Goal: Book appointment/travel/reservation

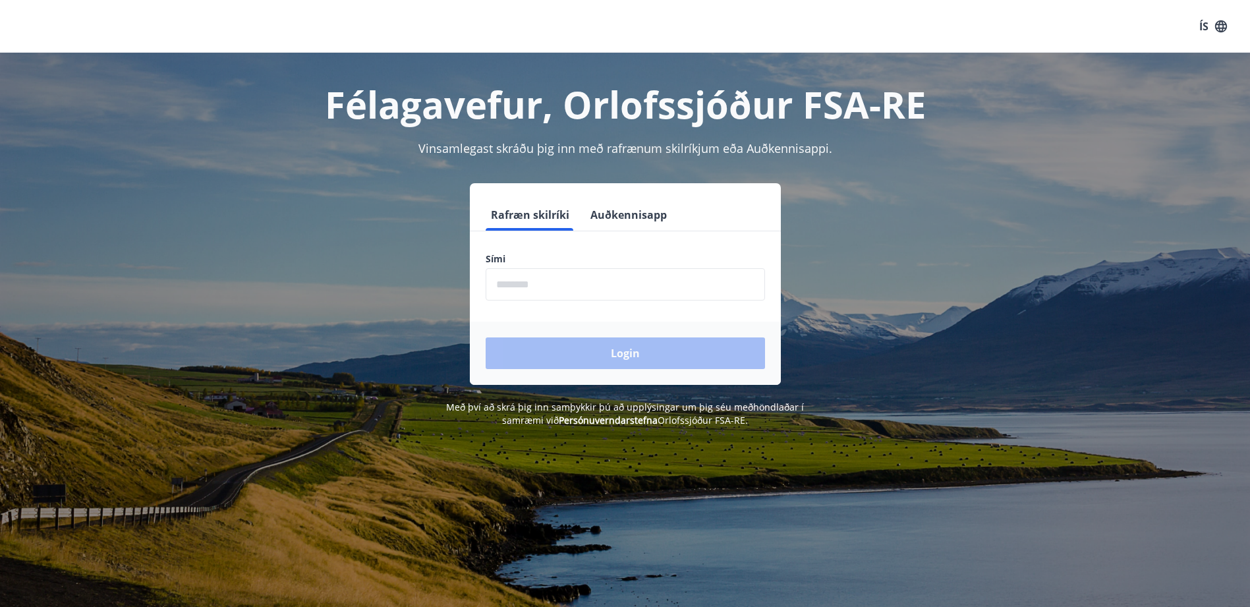
click at [560, 292] on input "phone" at bounding box center [625, 284] width 279 height 32
type input "********"
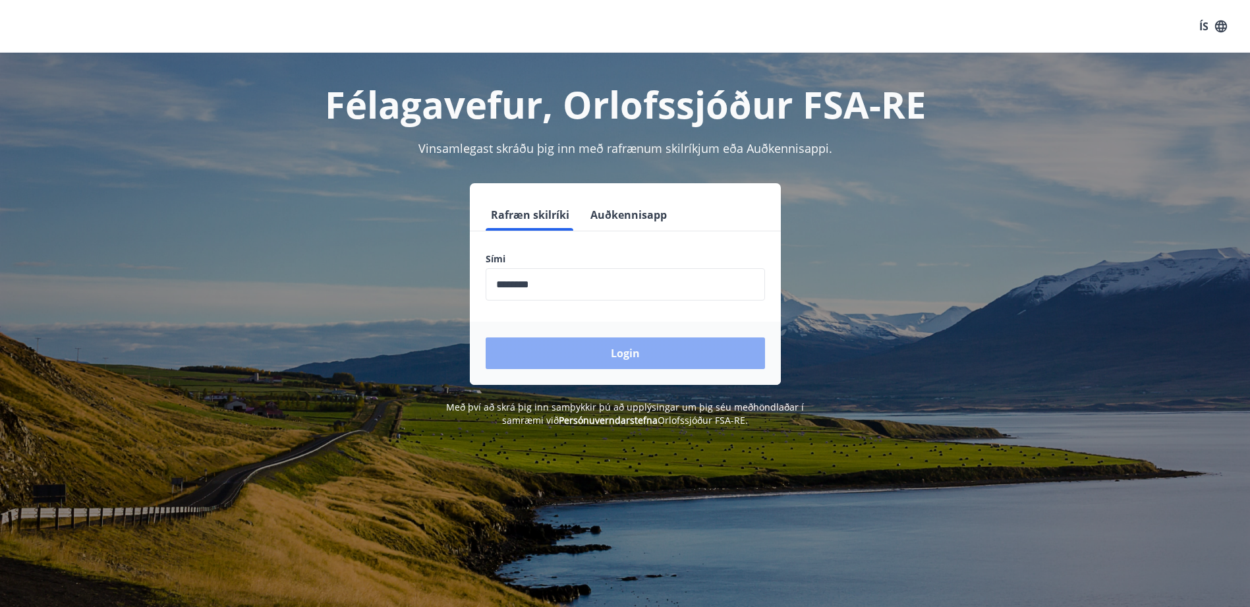
click at [612, 351] on button "Login" at bounding box center [625, 353] width 279 height 32
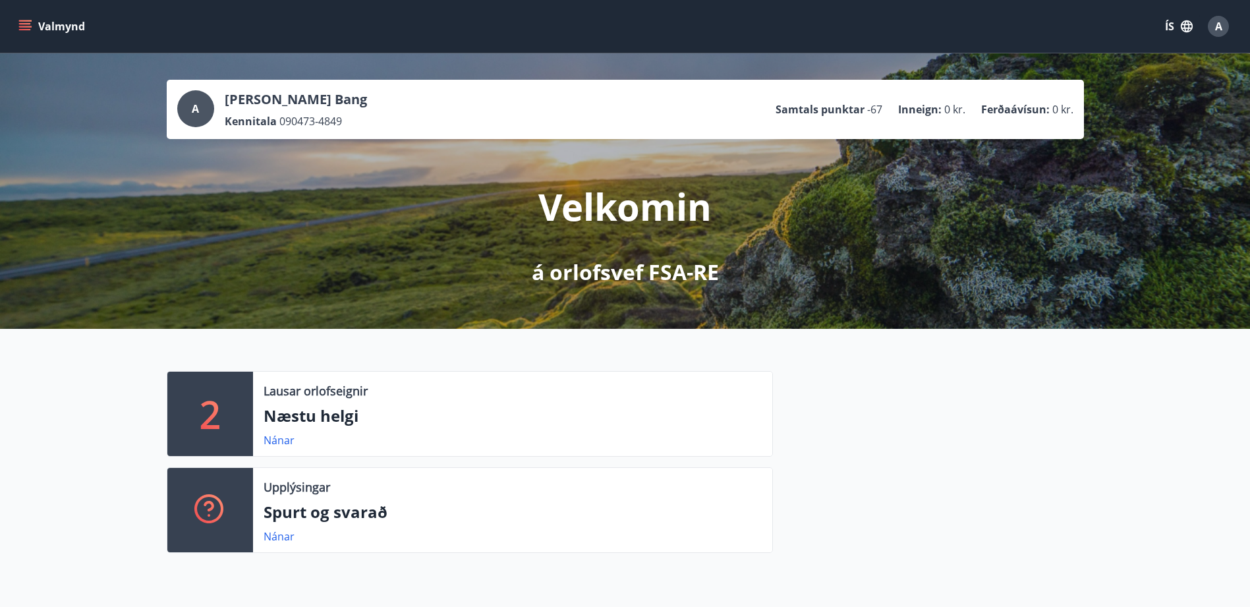
drag, startPoint x: 289, startPoint y: 416, endPoint x: 278, endPoint y: 430, distance: 17.8
click at [287, 418] on p "Næstu helgi" at bounding box center [513, 416] width 498 height 22
click at [275, 438] on link "Nánar" at bounding box center [279, 440] width 31 height 15
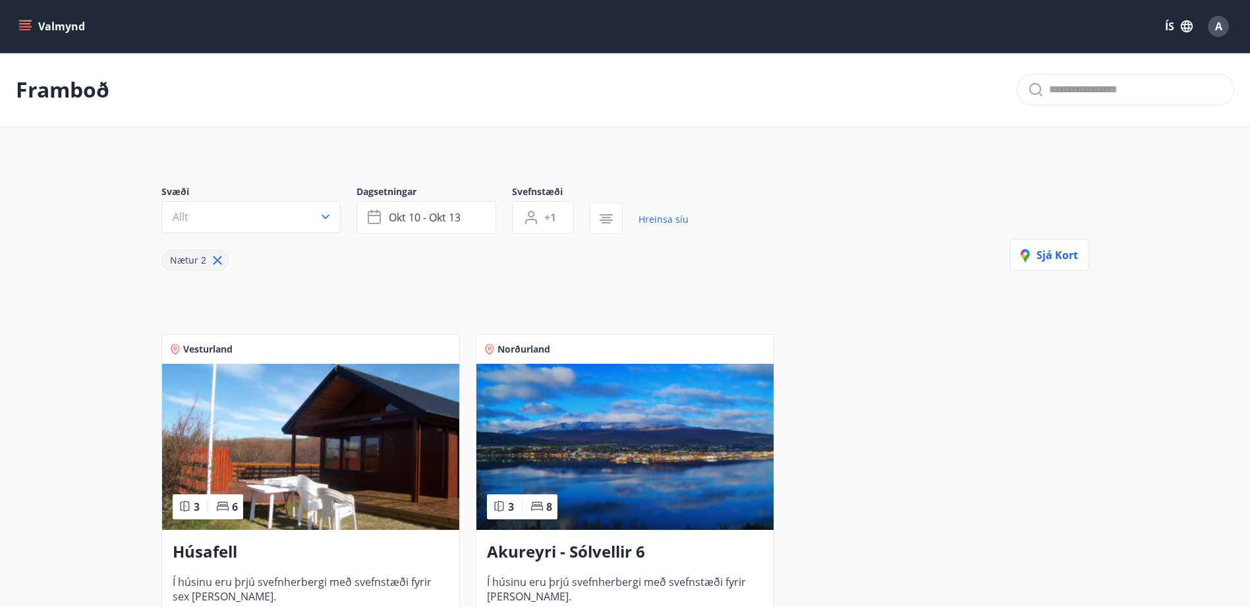
click at [30, 25] on icon "menu" at bounding box center [24, 26] width 13 height 13
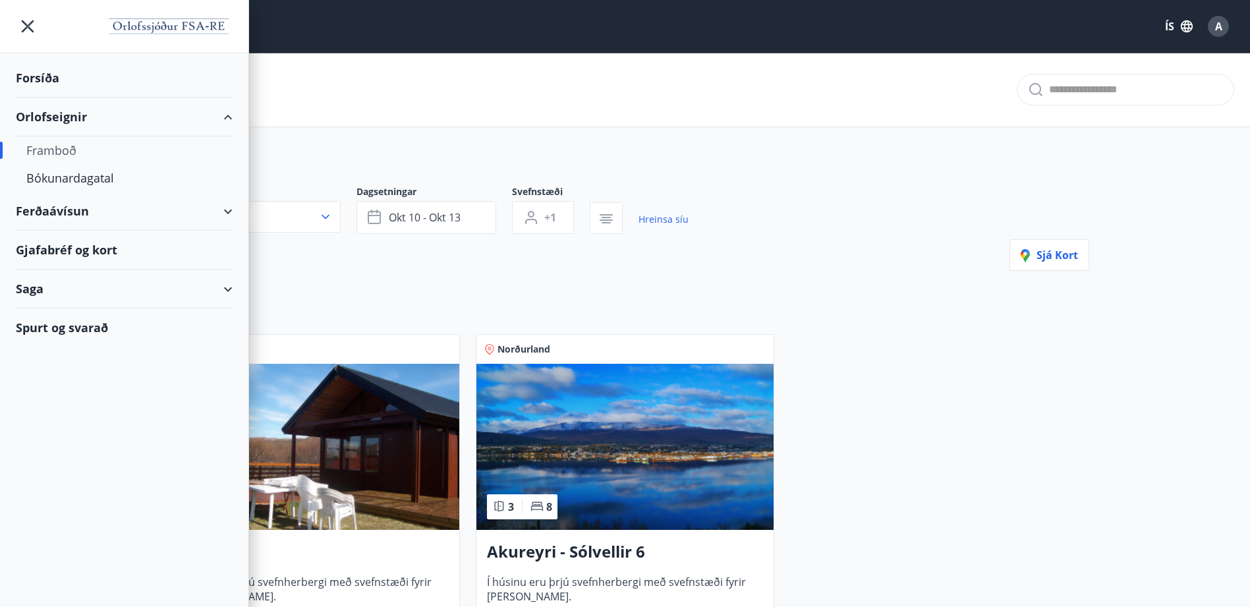
click at [37, 248] on div "Gjafabréf og kort" at bounding box center [124, 250] width 217 height 39
click at [78, 174] on div "Bókunardagatal" at bounding box center [124, 178] width 196 height 28
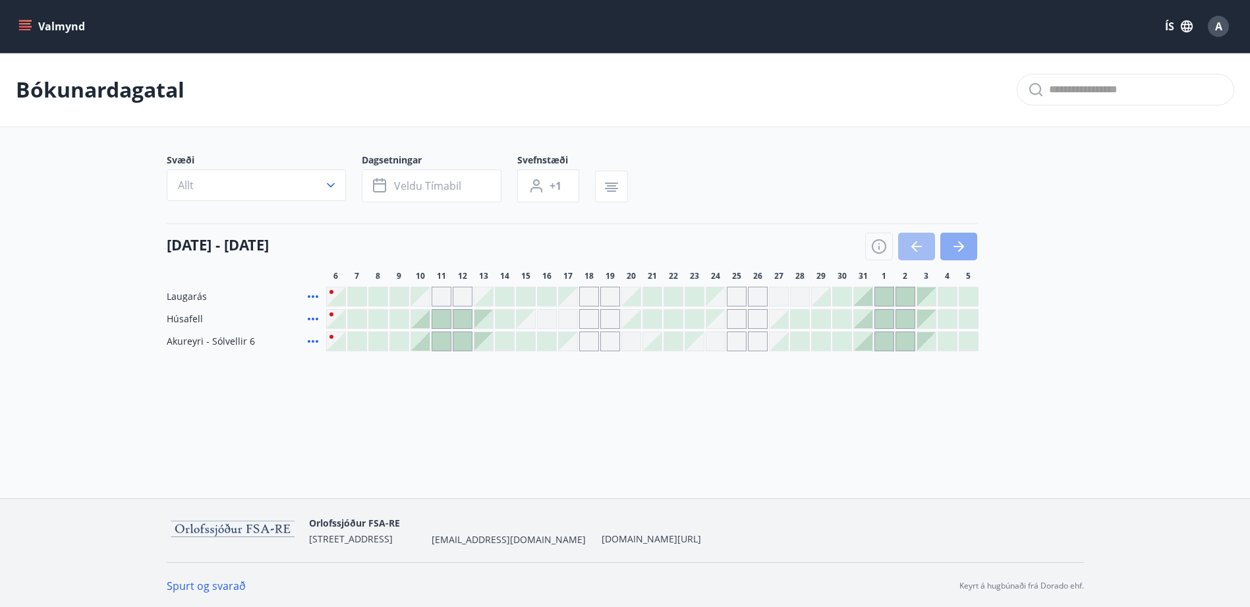
click at [951, 246] on icon "button" at bounding box center [959, 247] width 16 height 16
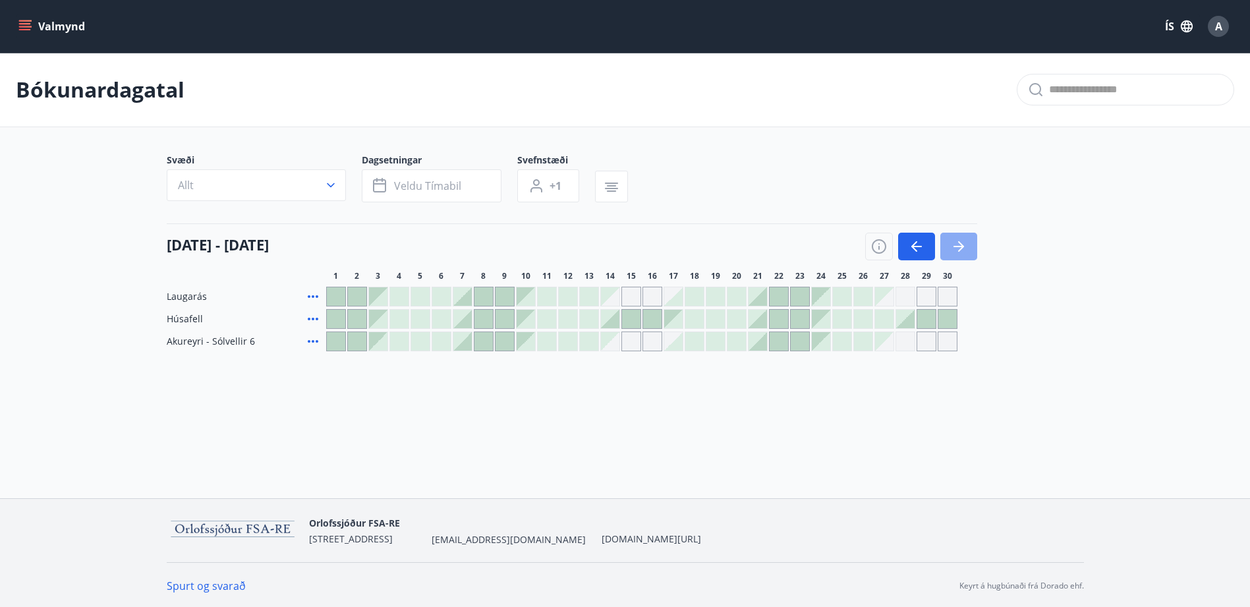
click at [949, 247] on button "button" at bounding box center [959, 247] width 37 height 28
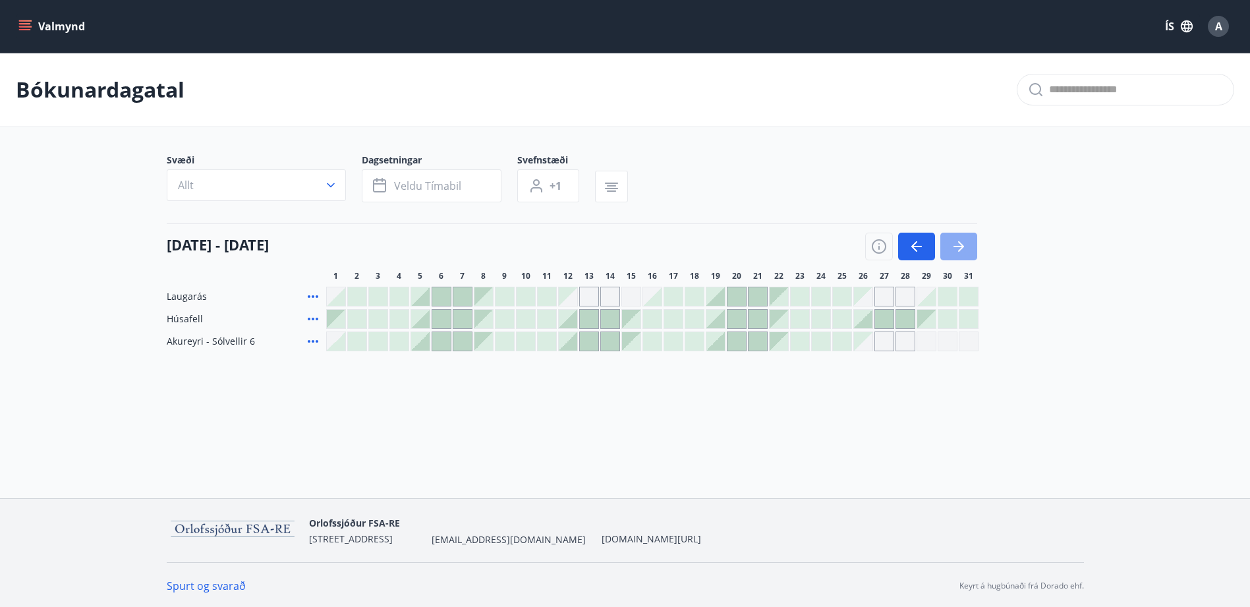
click at [948, 247] on button "button" at bounding box center [959, 247] width 37 height 28
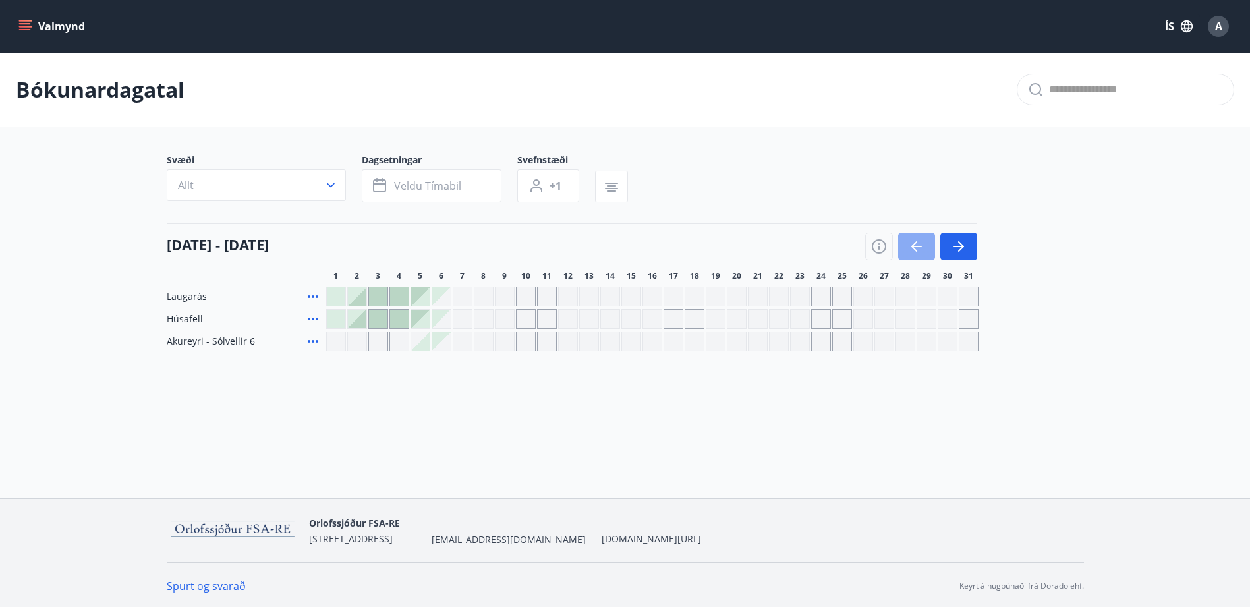
click at [906, 243] on button "button" at bounding box center [916, 247] width 37 height 28
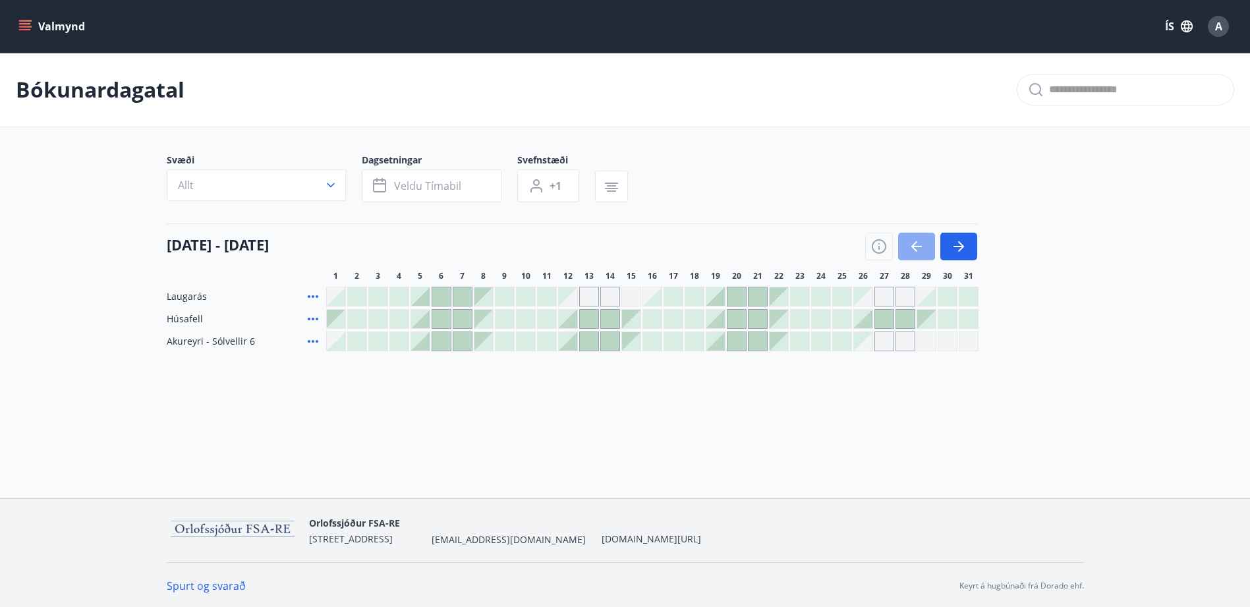
click at [912, 248] on icon "button" at bounding box center [917, 247] width 16 height 16
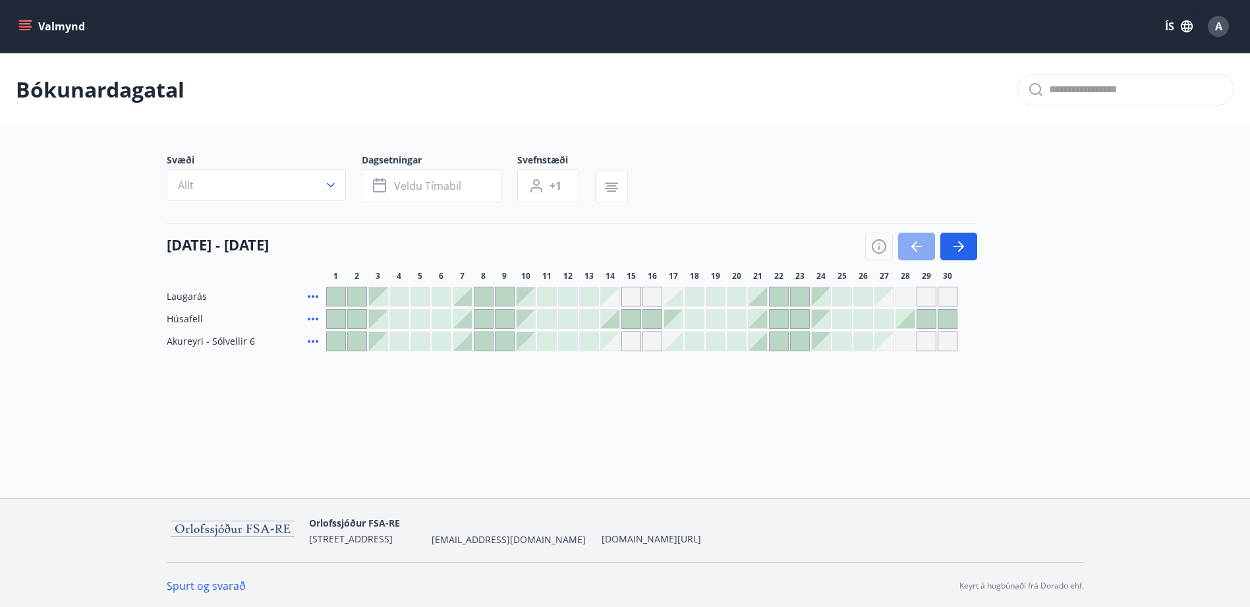
click at [912, 248] on icon "button" at bounding box center [917, 247] width 16 height 16
